Goal: Task Accomplishment & Management: Manage account settings

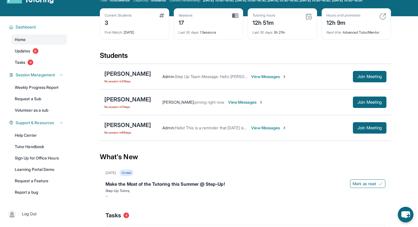
scroll to position [22, 0]
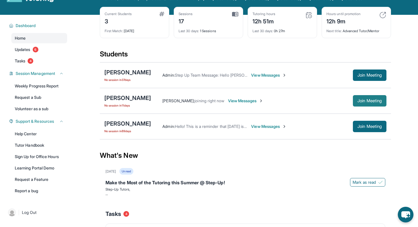
click at [377, 102] on span "Join Meeting" at bounding box center [369, 100] width 24 height 3
click at [360, 102] on span "Join Meeting" at bounding box center [369, 100] width 24 height 3
click at [369, 102] on span "Join Meeting" at bounding box center [369, 100] width 24 height 3
click at [126, 99] on div "[PERSON_NAME]" at bounding box center [127, 98] width 47 height 8
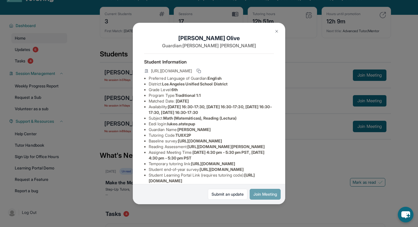
click at [261, 194] on button "Join Meeting" at bounding box center [265, 194] width 31 height 11
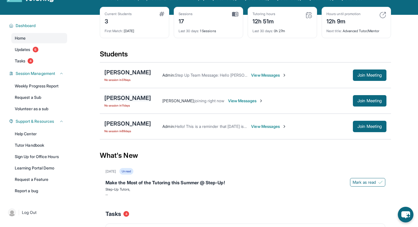
click at [121, 98] on div "[PERSON_NAME]" at bounding box center [127, 98] width 47 height 8
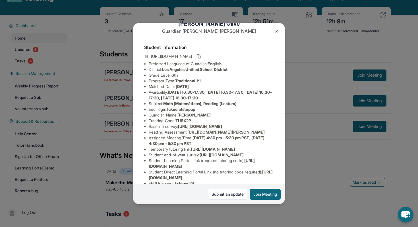
scroll to position [14, 0]
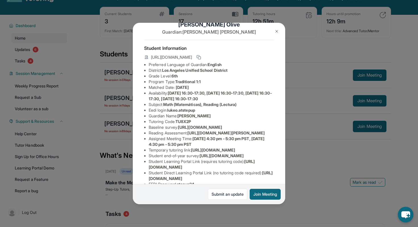
click at [170, 111] on span "lukeo.atstepup" at bounding box center [181, 109] width 28 height 5
drag, startPoint x: 170, startPoint y: 110, endPoint x: 200, endPoint y: 110, distance: 30.1
click at [200, 110] on li "Eedi login : lukeo.atstepup" at bounding box center [211, 110] width 125 height 6
copy span "lukeo.atstepup"
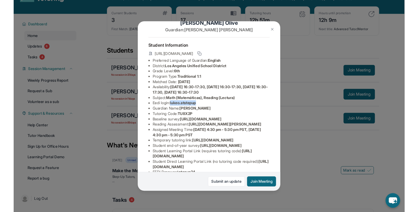
scroll to position [86, 0]
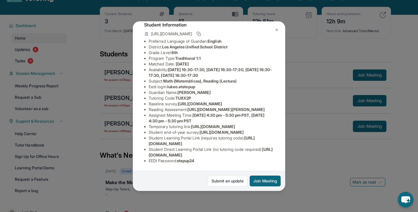
click at [204, 101] on li "Baseline survey : [URL][DOMAIN_NAME]" at bounding box center [211, 104] width 125 height 6
drag, startPoint x: 169, startPoint y: 50, endPoint x: 202, endPoint y: 51, distance: 32.4
click at [202, 84] on li "Eedi login : lukeo.atstepup" at bounding box center [211, 87] width 125 height 6
copy span "lukeo.atstepup"
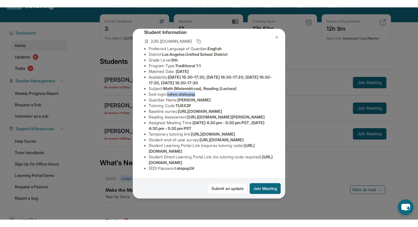
scroll to position [98, 0]
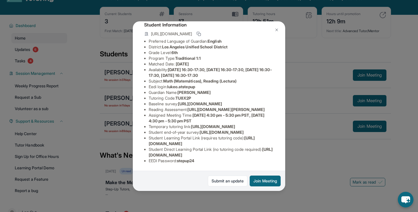
click at [180, 161] on span "stepup24" at bounding box center [186, 160] width 18 height 5
drag, startPoint x: 180, startPoint y: 161, endPoint x: 198, endPoint y: 161, distance: 17.9
click at [194, 161] on span "stepup24" at bounding box center [186, 160] width 18 height 5
copy span "stepup24"
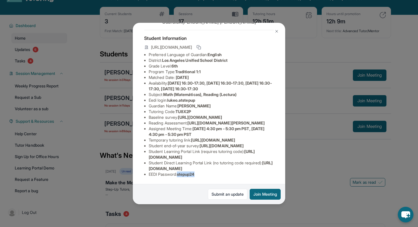
scroll to position [86, 0]
click at [279, 29] on button at bounding box center [276, 31] width 11 height 11
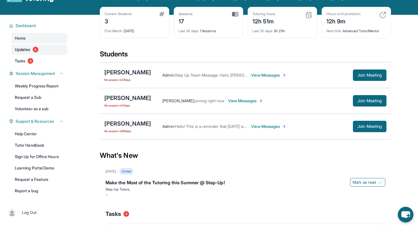
click at [38, 51] on link "Updates 6" at bounding box center [39, 49] width 56 height 10
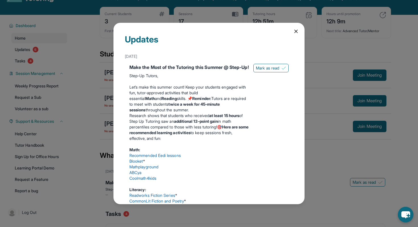
click at [295, 28] on icon at bounding box center [296, 31] width 6 height 6
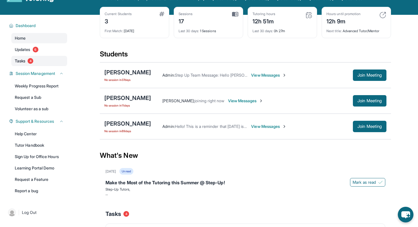
click at [35, 66] on link "Tasks 4" at bounding box center [39, 61] width 56 height 10
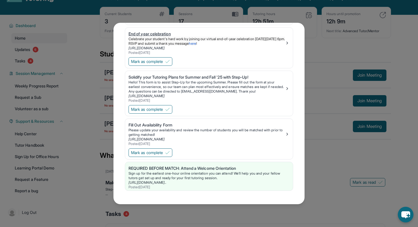
scroll to position [0, 0]
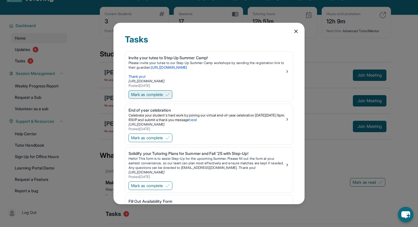
click at [149, 94] on span "Mark as complete" at bounding box center [147, 95] width 32 height 6
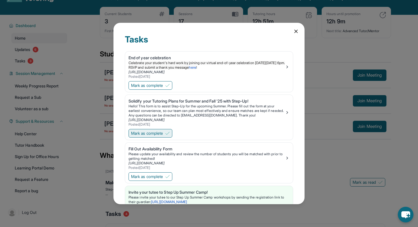
click at [154, 132] on span "Mark as complete" at bounding box center [147, 133] width 32 height 6
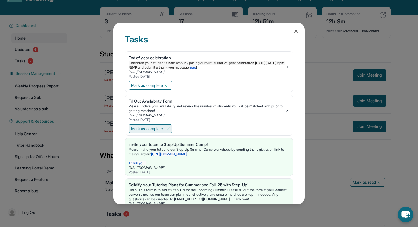
click at [154, 129] on span "Mark as complete" at bounding box center [147, 129] width 32 height 6
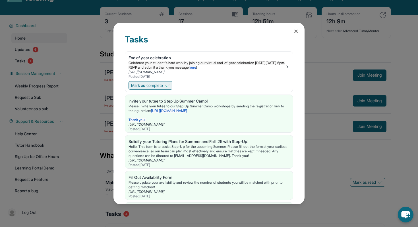
click at [154, 86] on span "Mark as complete" at bounding box center [147, 85] width 32 height 6
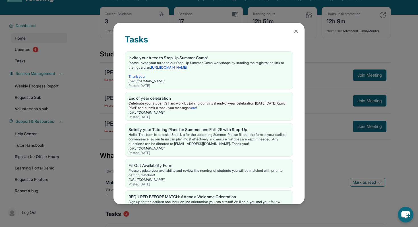
click at [297, 34] on icon at bounding box center [296, 31] width 6 height 6
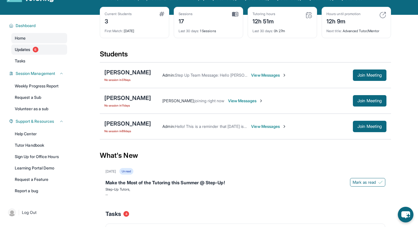
click at [44, 53] on link "Updates 6" at bounding box center [39, 49] width 56 height 10
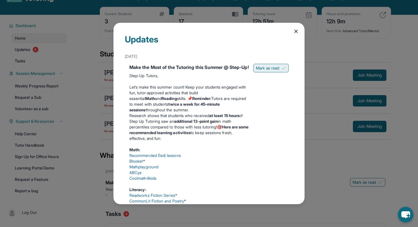
click at [267, 68] on span "Mark as read" at bounding box center [267, 68] width 23 height 6
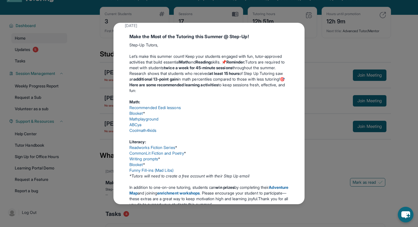
scroll to position [101, 0]
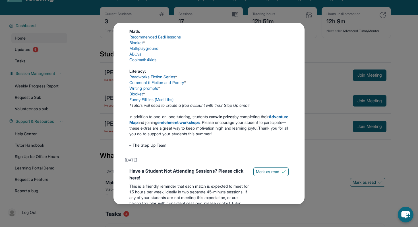
click at [267, 171] on div "Have a Student Not Attending Sessions? Please click here! This is a friendly re…" at bounding box center [209, 199] width 168 height 68
click at [267, 174] on span "Mark as read" at bounding box center [267, 172] width 23 height 6
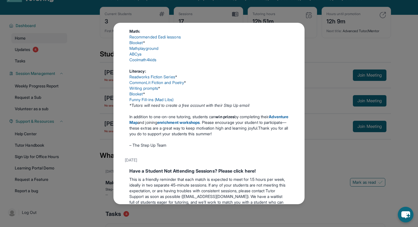
scroll to position [205, 0]
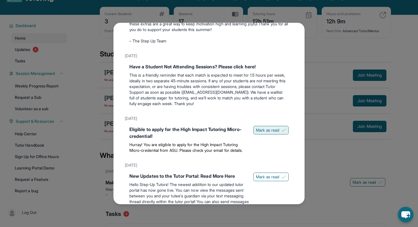
click at [270, 134] on button "Mark as read" at bounding box center [270, 130] width 35 height 9
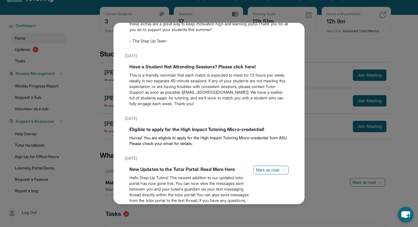
click at [270, 181] on div "New Updates to the Tutor Portal: Read More Here Hello Step-Up Tutors! The newes…" at bounding box center [208, 190] width 159 height 51
click at [270, 173] on span "Mark as read" at bounding box center [267, 170] width 23 height 6
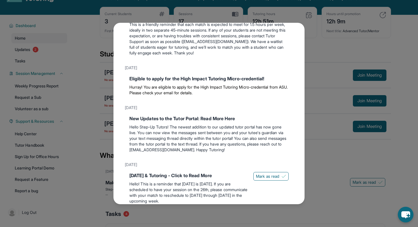
click at [270, 177] on button "Mark as read" at bounding box center [270, 176] width 35 height 9
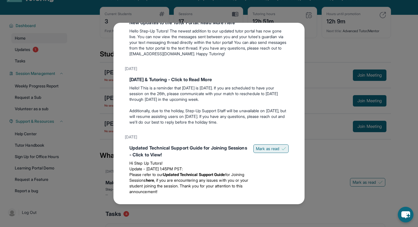
click at [268, 151] on span "Mark as read" at bounding box center [267, 149] width 23 height 6
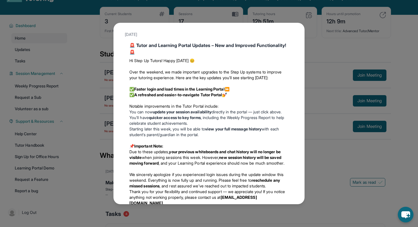
scroll to position [565, 0]
